Goal: Information Seeking & Learning: Learn about a topic

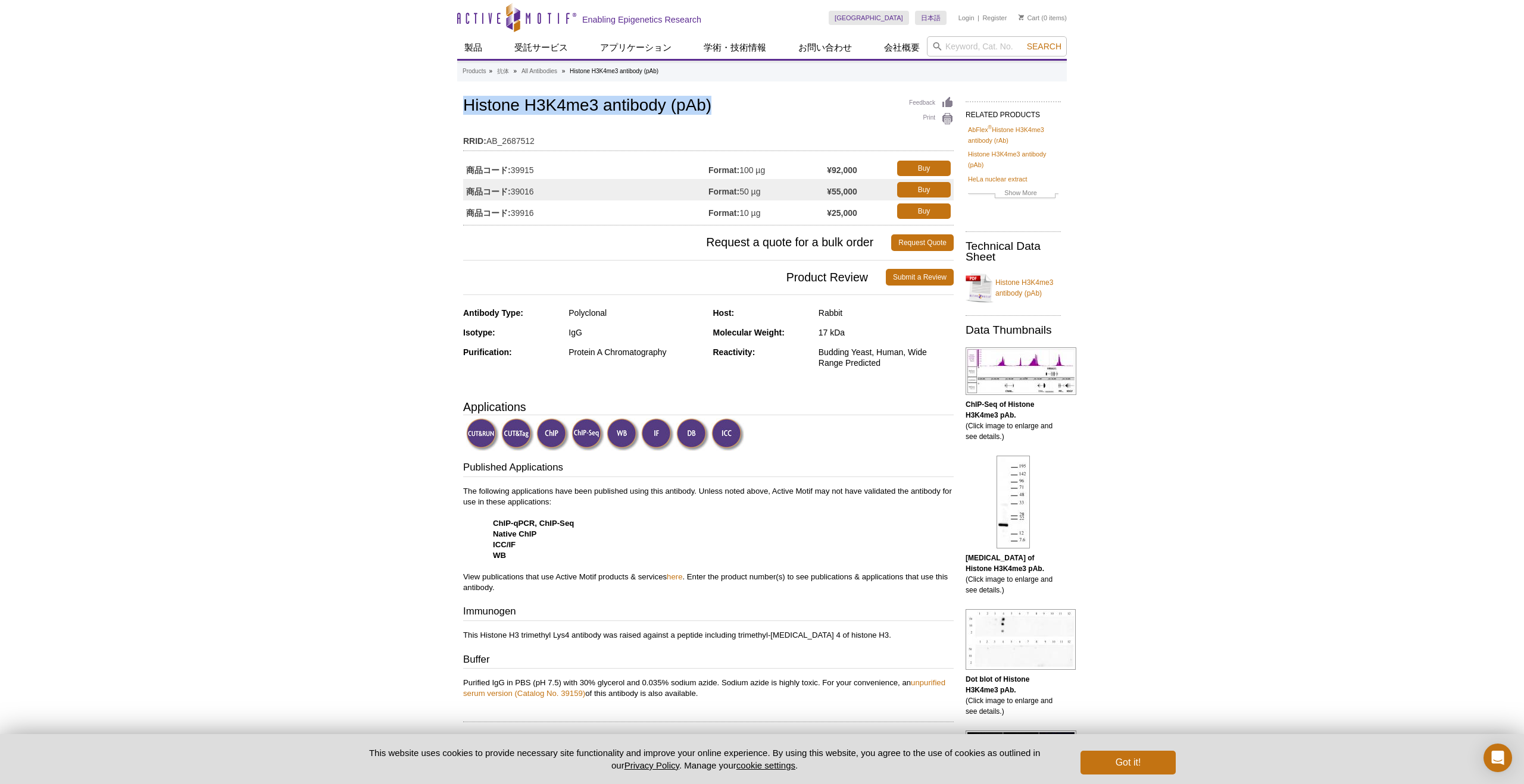
drag, startPoint x: 463, startPoint y: 104, endPoint x: 714, endPoint y: 109, distance: 251.0
click at [714, 109] on h1 "Histone H3K4me3 antibody (pAb)" at bounding box center [708, 106] width 490 height 21
copy h1 "Histone H3K4me3 antibody (pAb)"
click at [539, 169] on td "商品コード: 39915" at bounding box center [585, 169] width 245 height 22
drag, startPoint x: 537, startPoint y: 171, endPoint x: 513, endPoint y: 169, distance: 24.1
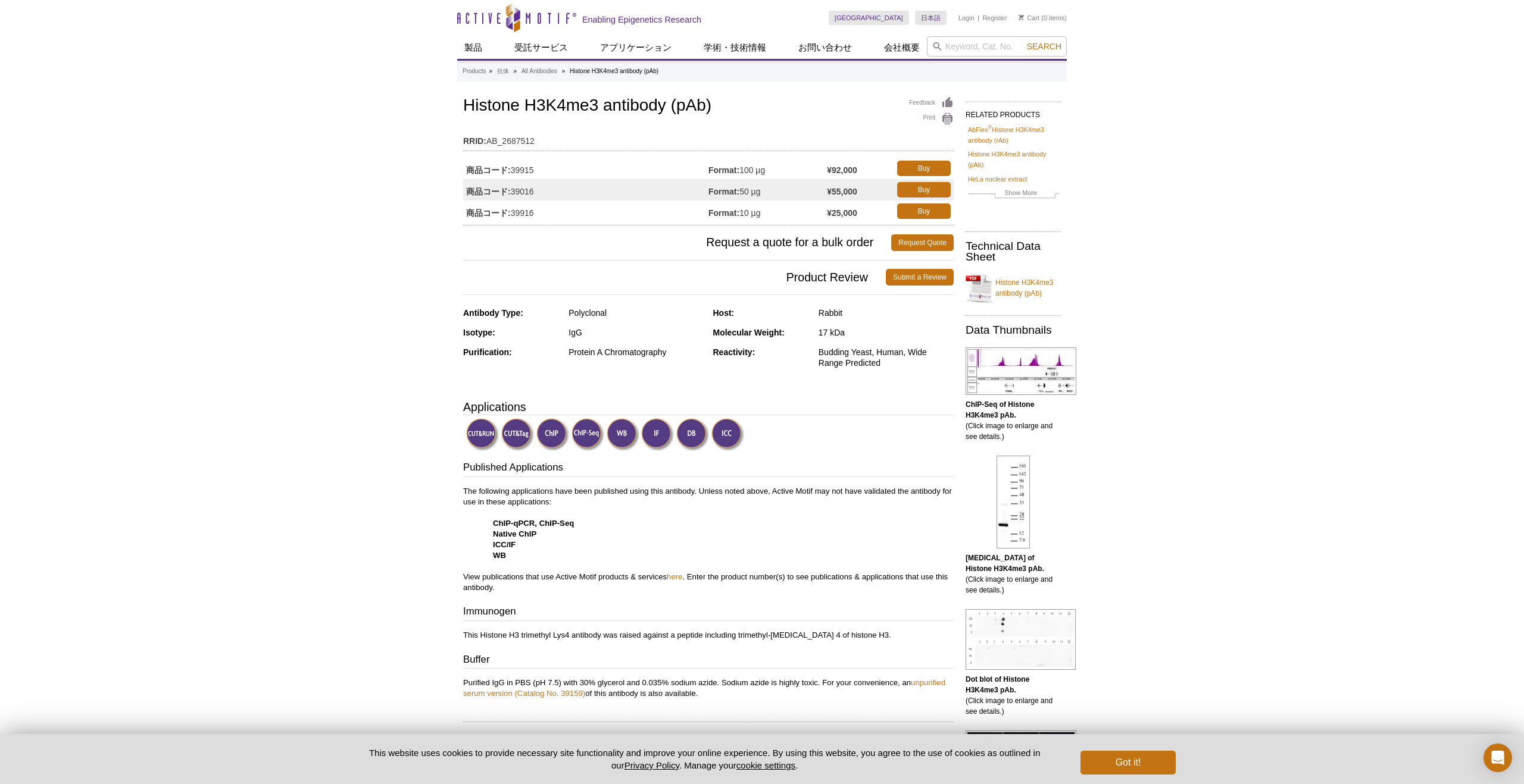
click at [513, 169] on td "商品コード: 39915" at bounding box center [585, 169] width 245 height 22
copy td "39915"
drag, startPoint x: 742, startPoint y: 170, endPoint x: 765, endPoint y: 169, distance: 23.0
click at [765, 169] on td "Format: 100 µg" at bounding box center [767, 169] width 119 height 22
copy td "100 µg"
